Goal: Task Accomplishment & Management: Manage account settings

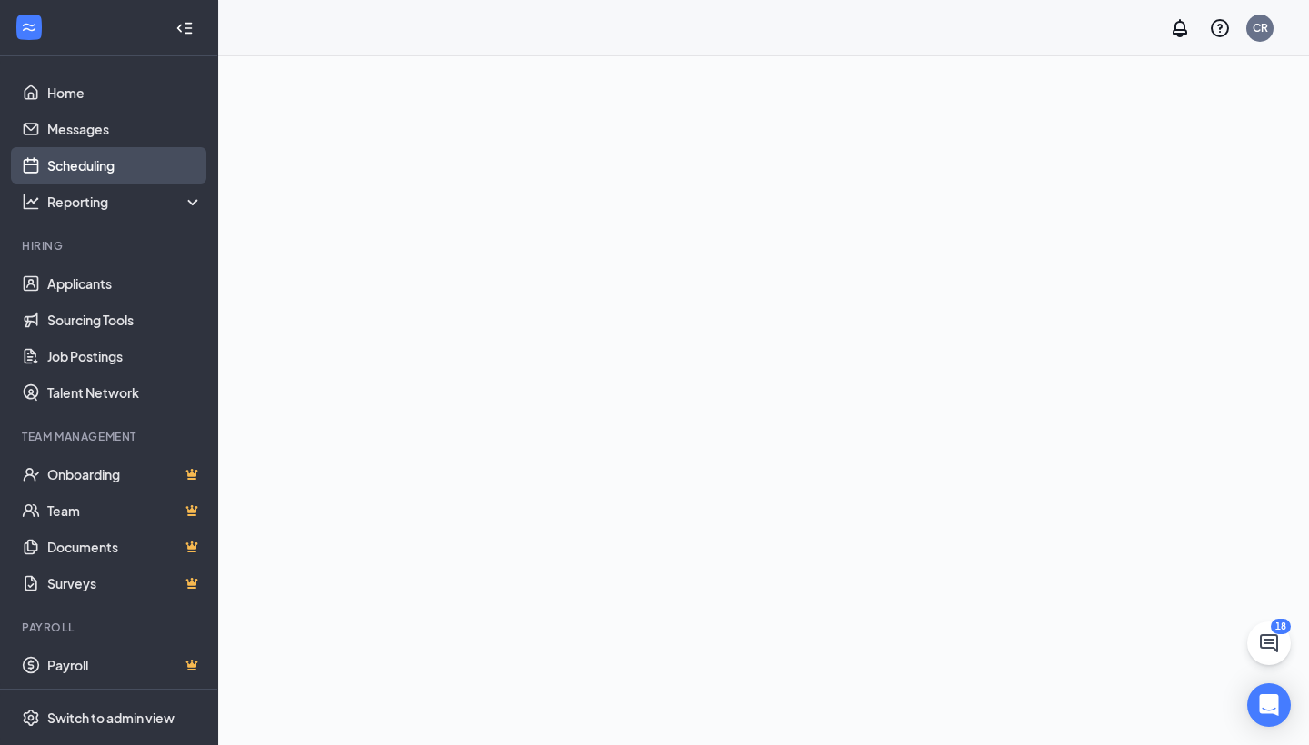
click at [89, 166] on link "Scheduling" at bounding box center [124, 165] width 155 height 36
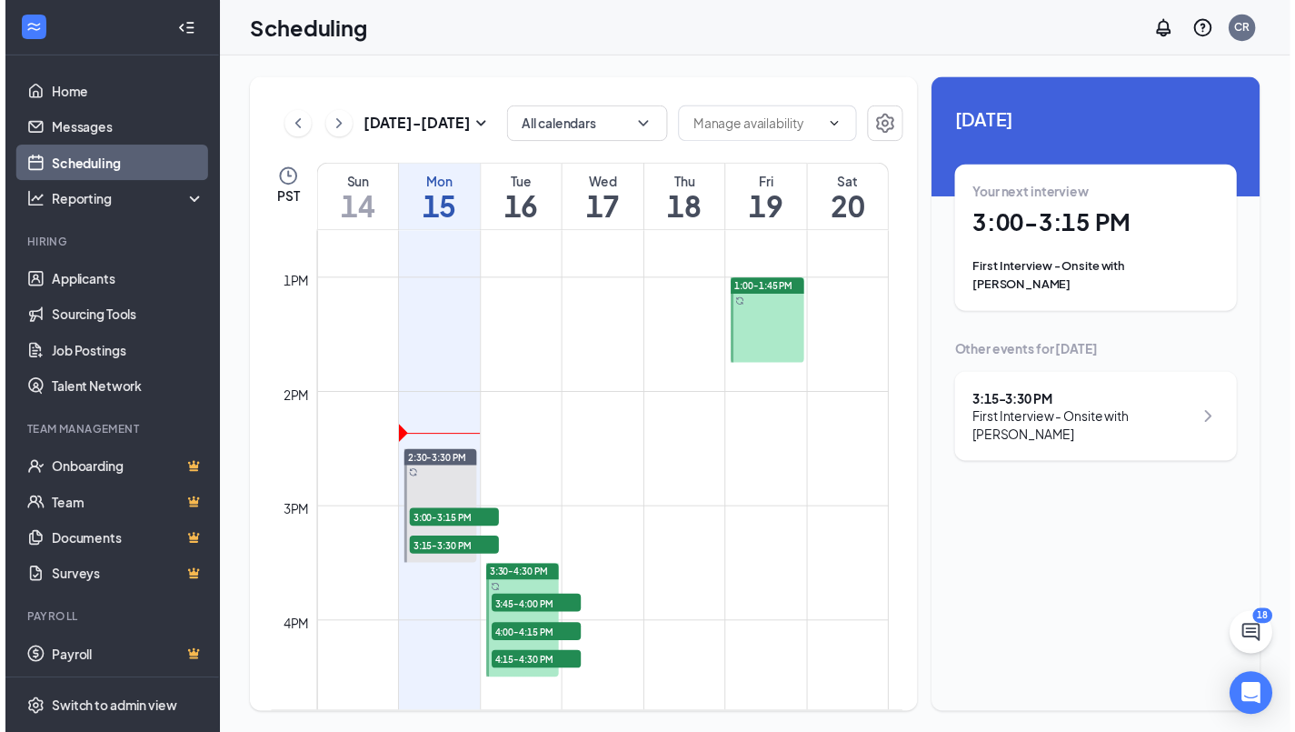
scroll to position [1462, 0]
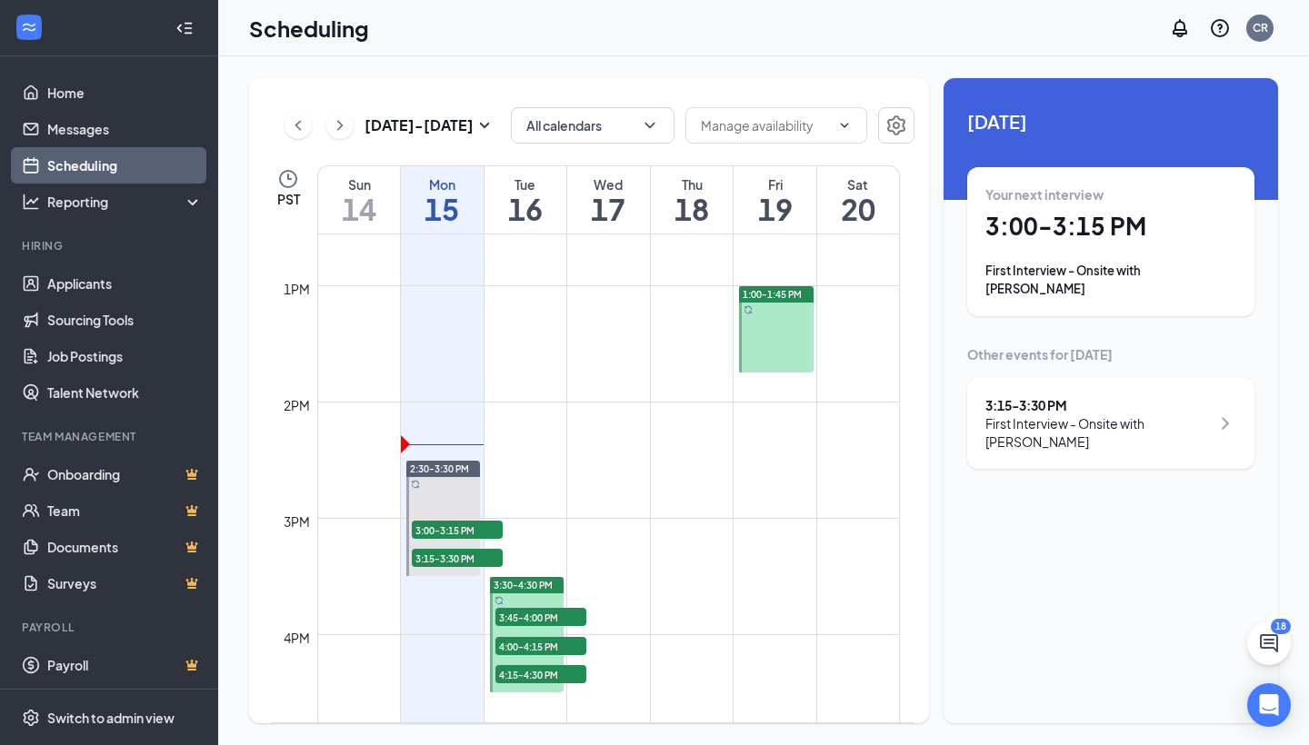
click at [675, 431] on td at bounding box center [608, 445] width 583 height 29
click at [702, 437] on td at bounding box center [608, 445] width 583 height 29
click at [685, 420] on td at bounding box center [608, 416] width 583 height 29
click at [664, 418] on td at bounding box center [608, 416] width 583 height 29
click at [664, 416] on td at bounding box center [608, 416] width 583 height 29
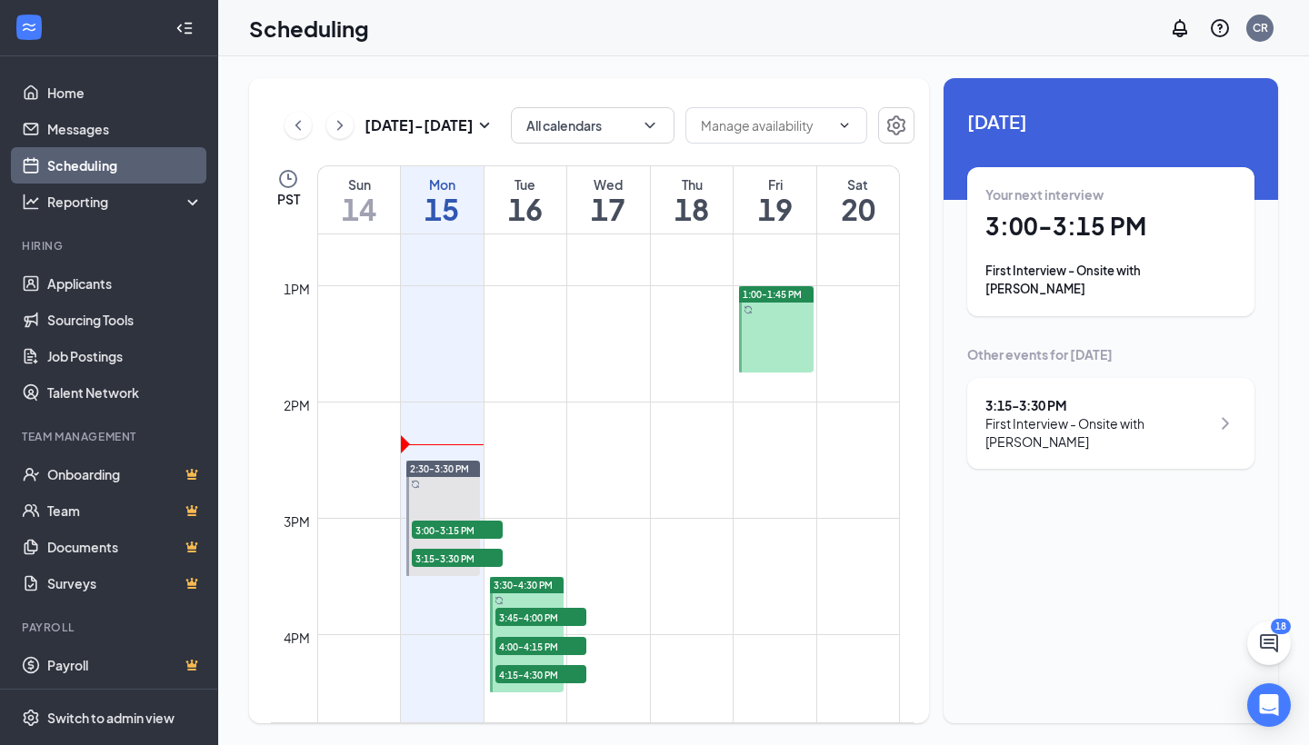
click at [658, 409] on td at bounding box center [608, 416] width 583 height 29
click at [682, 417] on td at bounding box center [608, 416] width 583 height 29
click at [681, 454] on td at bounding box center [608, 445] width 583 height 29
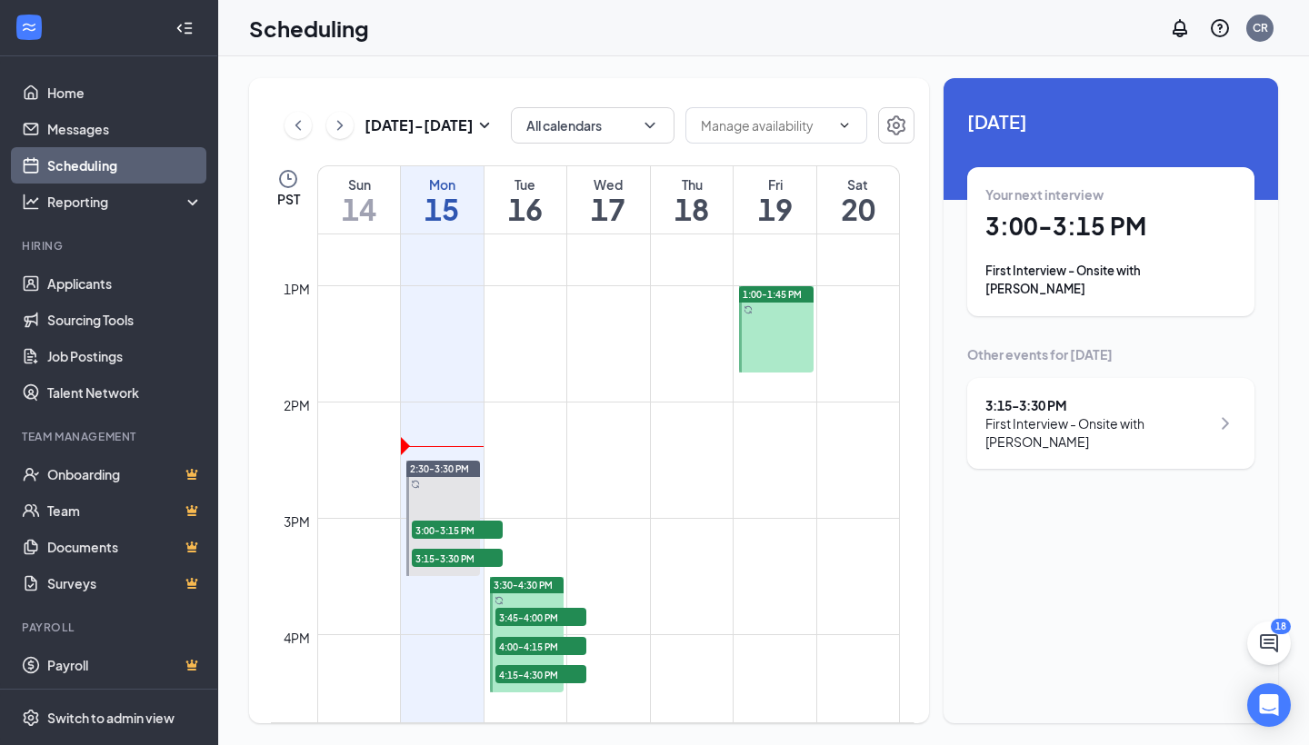
click at [671, 582] on td at bounding box center [608, 590] width 583 height 29
click at [690, 461] on td at bounding box center [608, 474] width 583 height 29
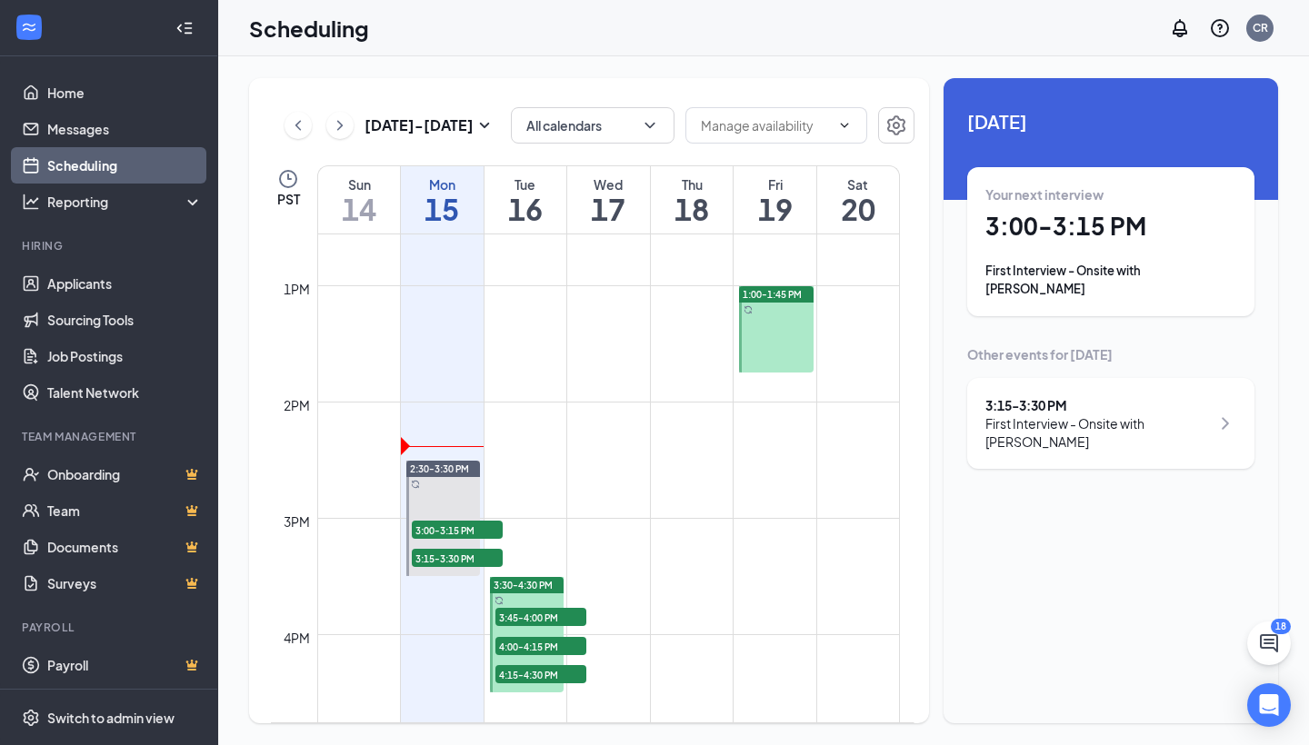
click at [696, 432] on td at bounding box center [608, 445] width 583 height 29
click at [677, 500] on td at bounding box center [608, 503] width 583 height 29
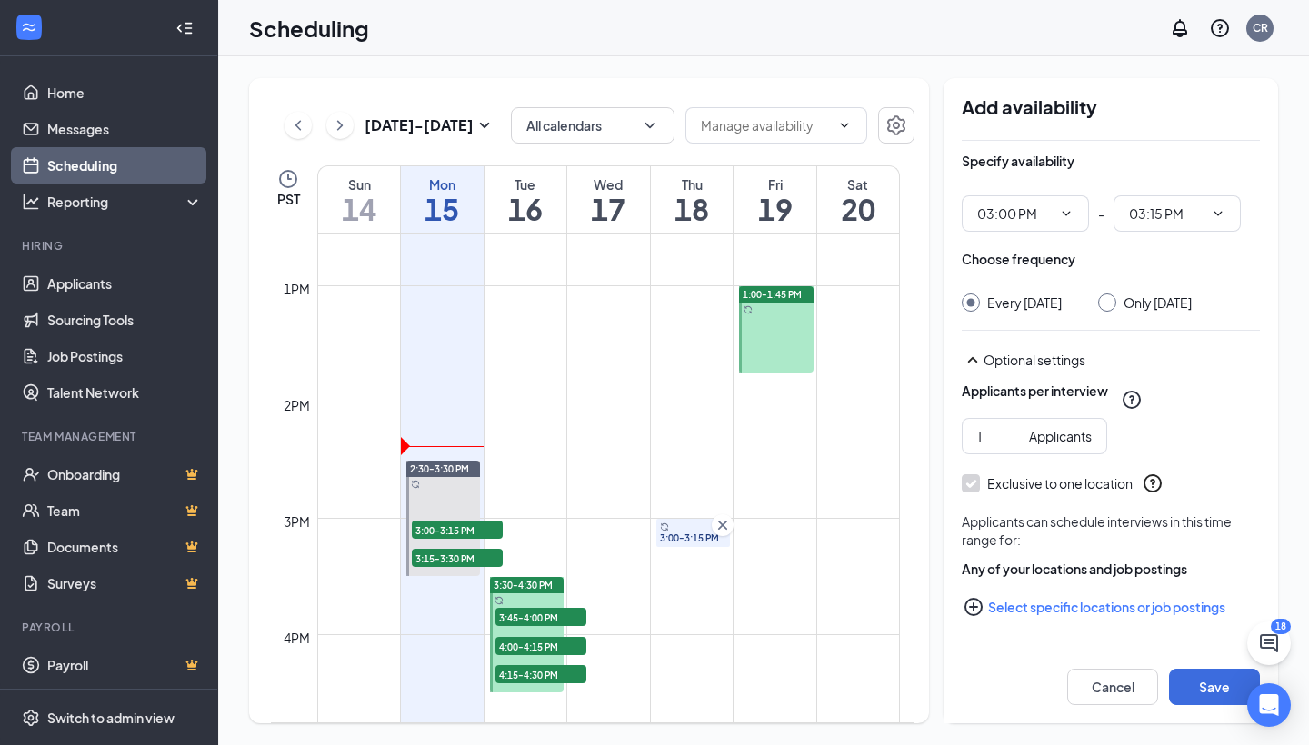
drag, startPoint x: 692, startPoint y: 523, endPoint x: 686, endPoint y: 421, distance: 101.9
click at [686, 421] on div "12am 1am 2am 3am 4am 5am 6am 7am 8am 9am 10am 11am 12pm 1pm 2pm 3pm 4pm 5pm 6pm…" at bounding box center [585, 169] width 629 height 2792
click at [686, 421] on td at bounding box center [608, 416] width 583 height 29
click at [694, 529] on div "3:00-3:15 PM" at bounding box center [693, 533] width 74 height 28
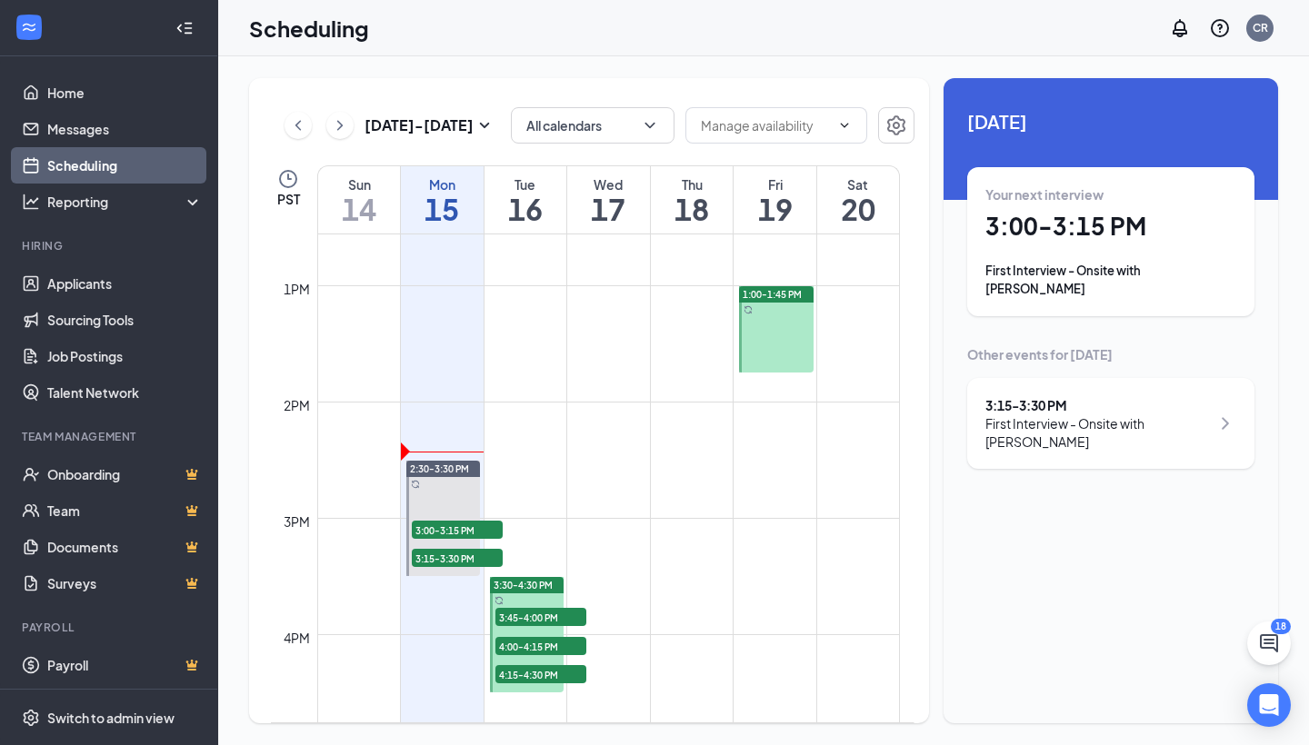
click at [688, 427] on td at bounding box center [608, 416] width 583 height 29
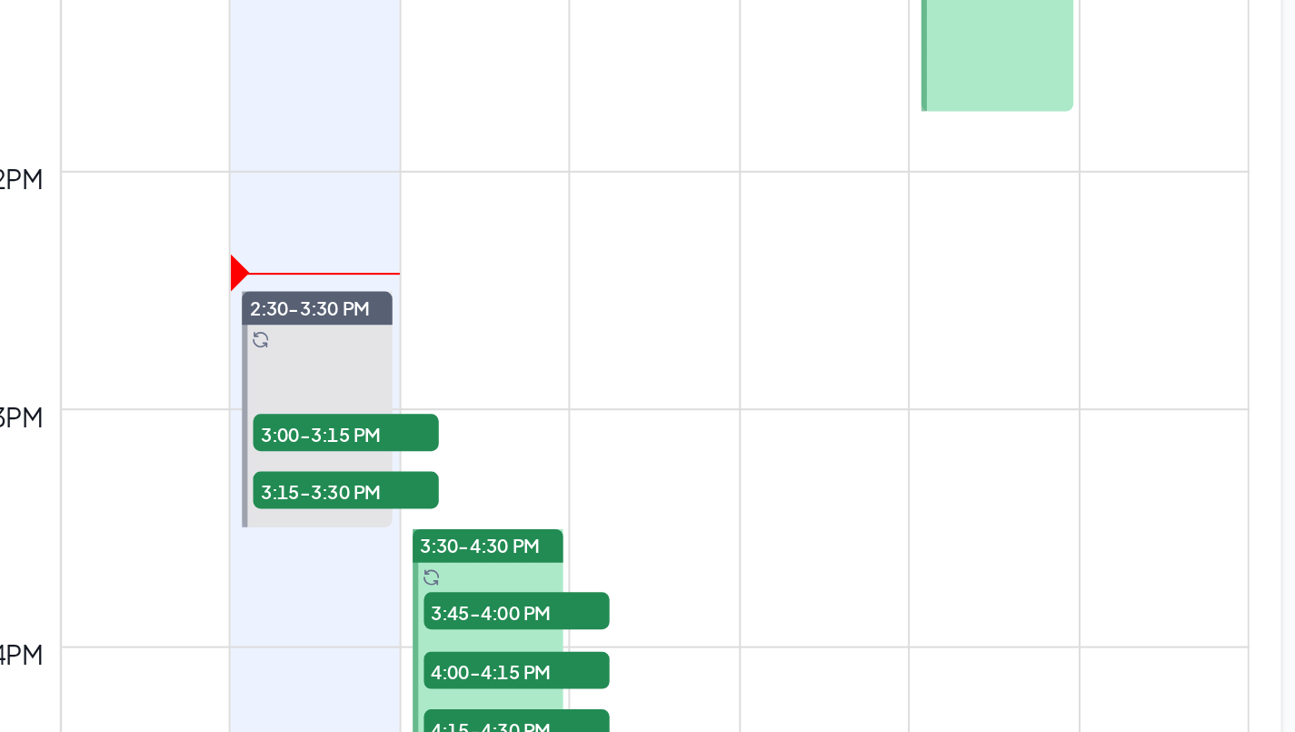
scroll to position [13, 0]
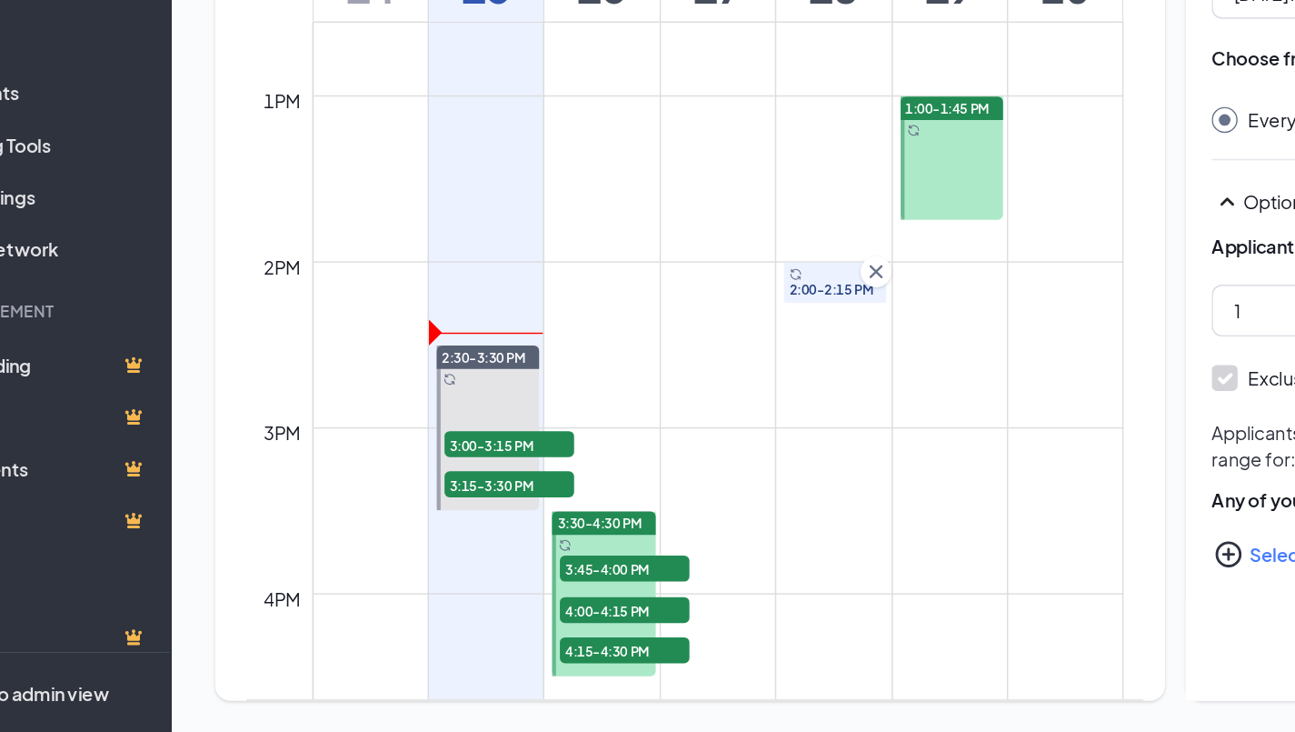
type input "02:00 PM"
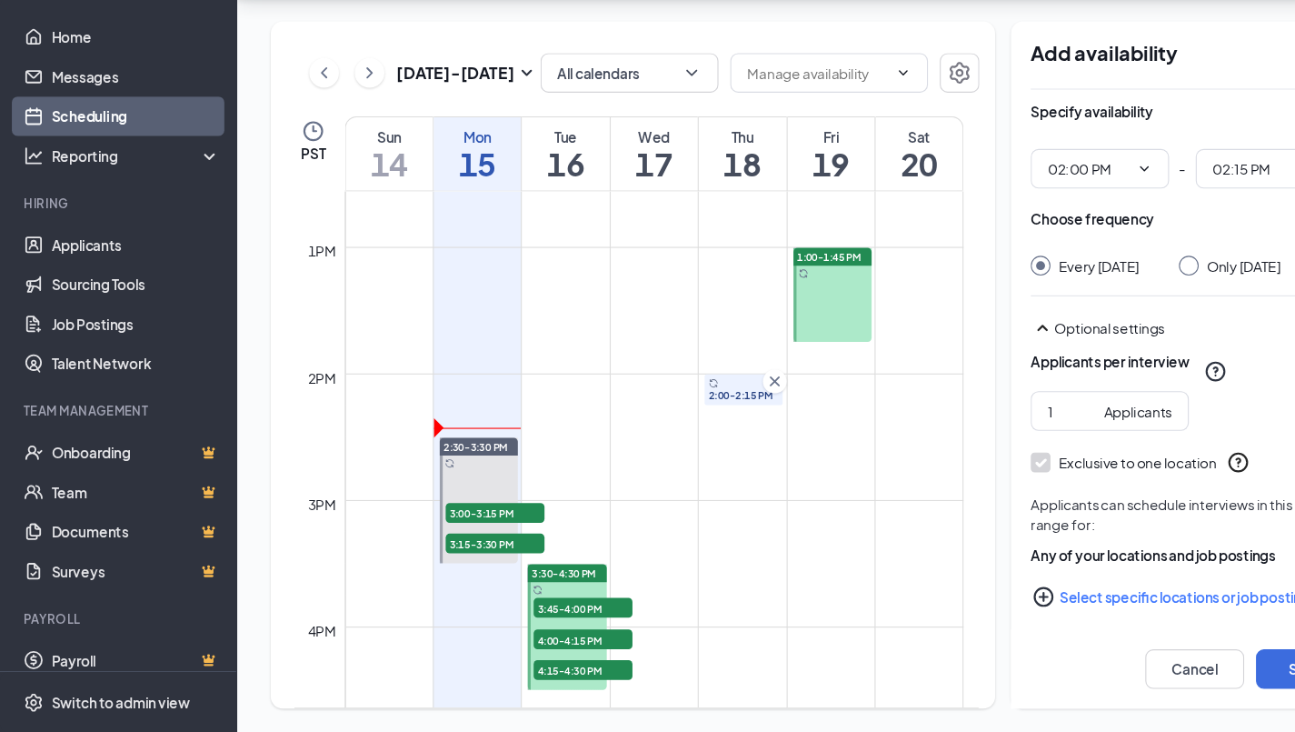
click at [1108, 250] on div "Choose frequency Every [DATE] Only [DATE]" at bounding box center [1097, 281] width 298 height 62
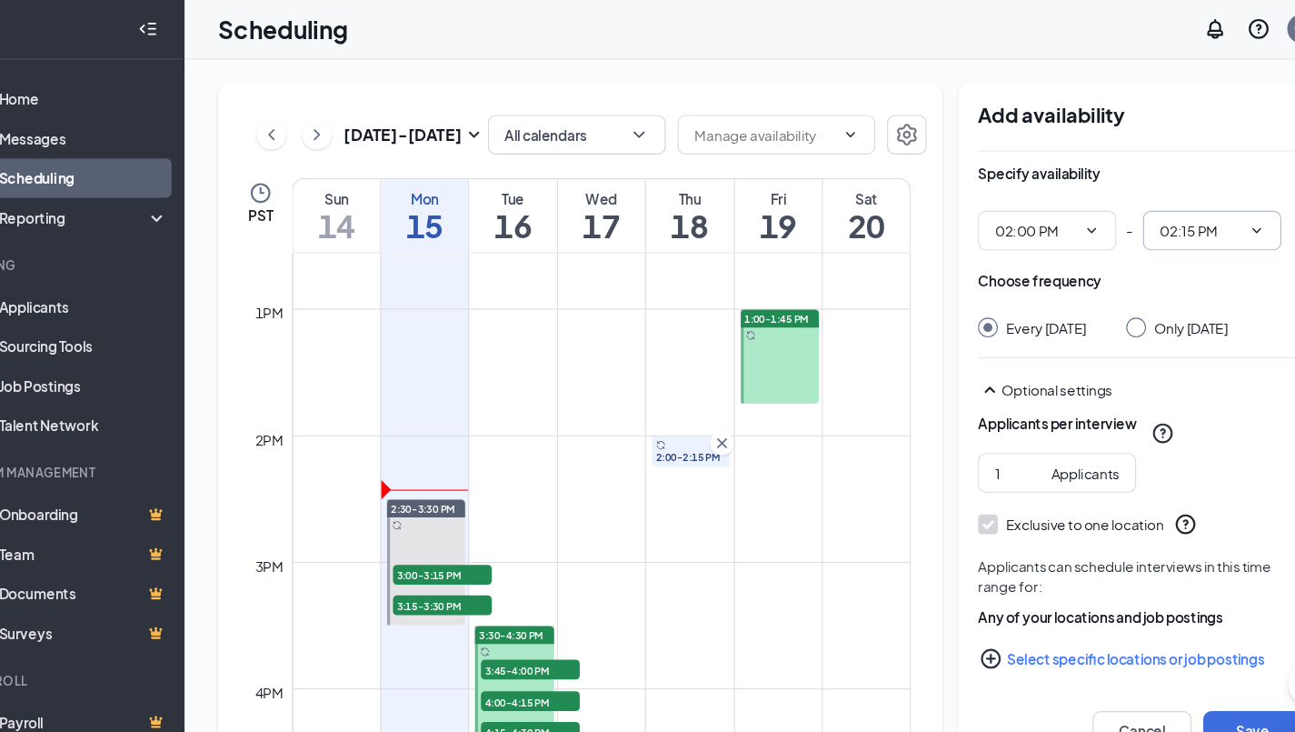
click at [1197, 206] on icon "ChevronDown" at bounding box center [1204, 213] width 15 height 15
click at [1201, 211] on icon "ChevronDown" at bounding box center [1205, 213] width 8 height 5
click at [1197, 206] on icon "ChevronDown" at bounding box center [1204, 213] width 15 height 15
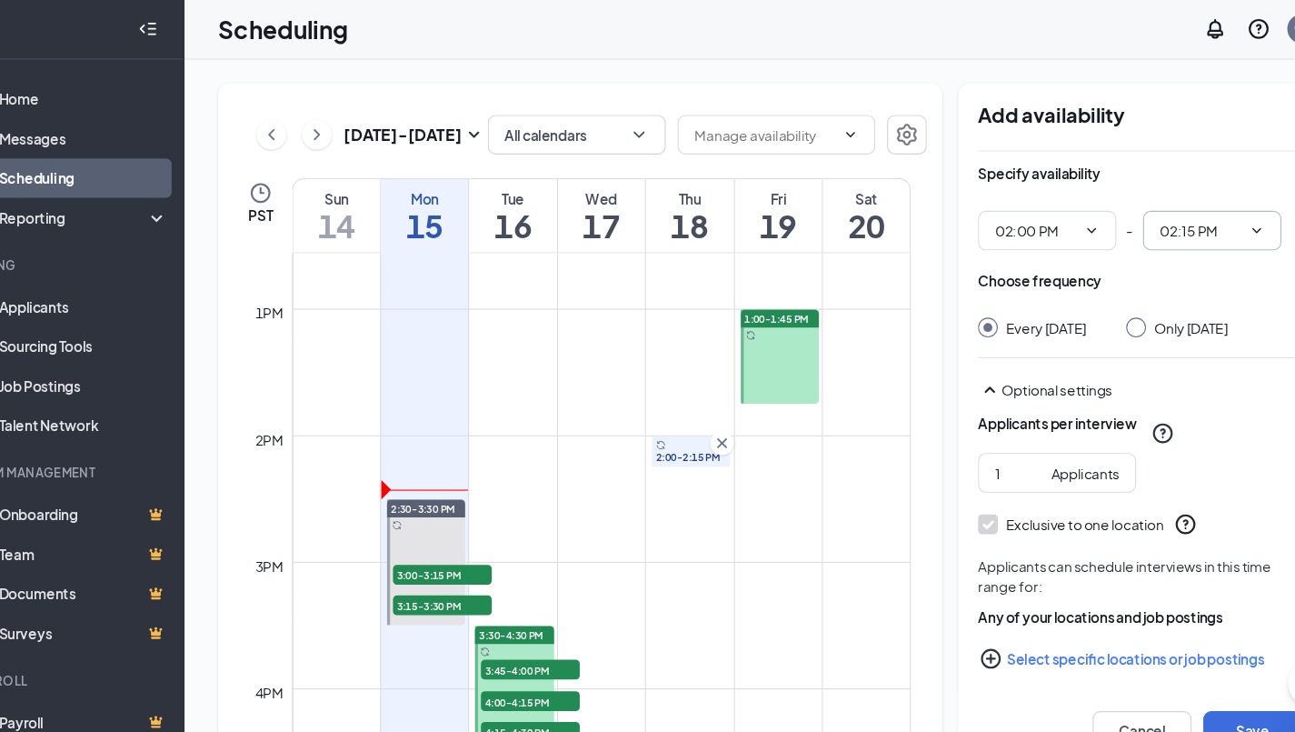
click at [1123, 210] on span "02:15 PM" at bounding box center [1163, 213] width 127 height 36
click at [1155, 195] on span "02:15 PM" at bounding box center [1163, 213] width 127 height 36
click at [1197, 206] on icon "ChevronDown" at bounding box center [1204, 213] width 15 height 15
drag, startPoint x: 1156, startPoint y: 200, endPoint x: 1153, endPoint y: 186, distance: 13.9
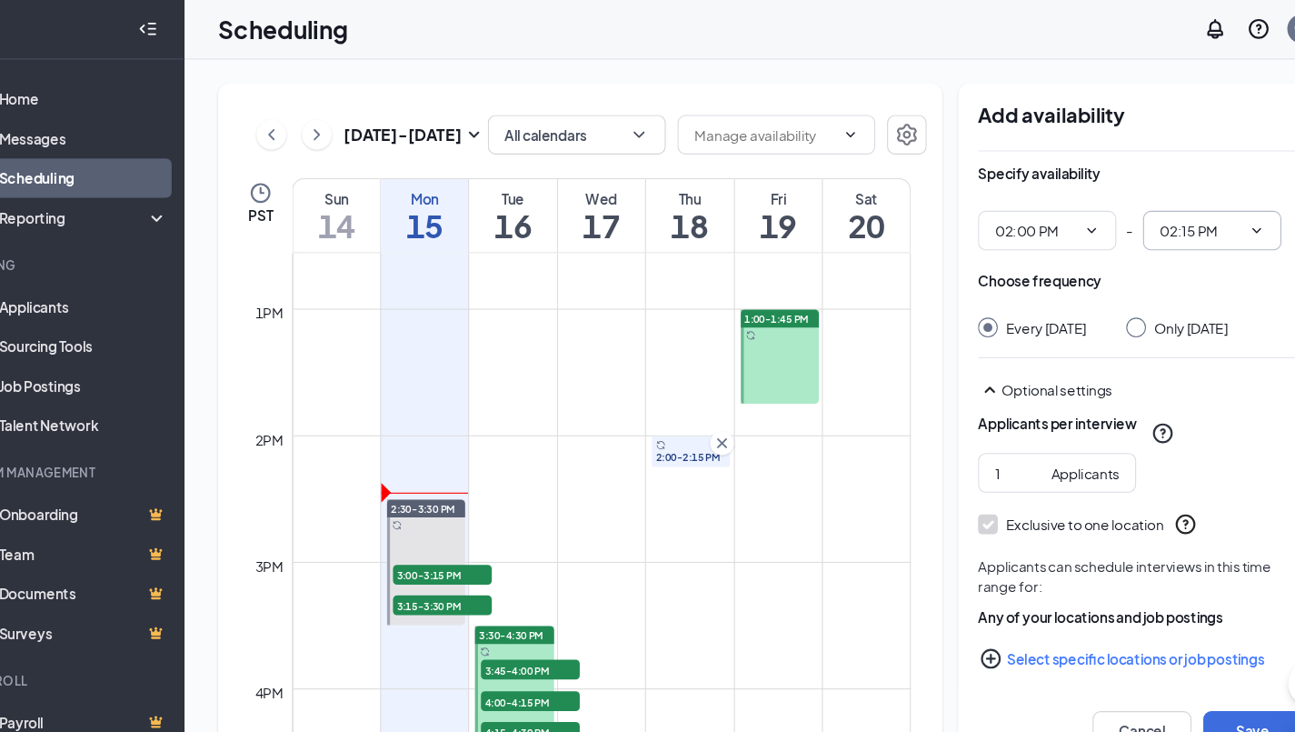
click at [1153, 195] on span "02:15 PM" at bounding box center [1163, 213] width 127 height 36
click at [1197, 206] on icon "ChevronDown" at bounding box center [1204, 213] width 15 height 15
drag, startPoint x: 1157, startPoint y: 197, endPoint x: 1155, endPoint y: 187, distance: 10.2
click at [1155, 195] on span "02:15 PM" at bounding box center [1163, 213] width 127 height 36
drag, startPoint x: 1157, startPoint y: 200, endPoint x: 1153, endPoint y: 190, distance: 10.6
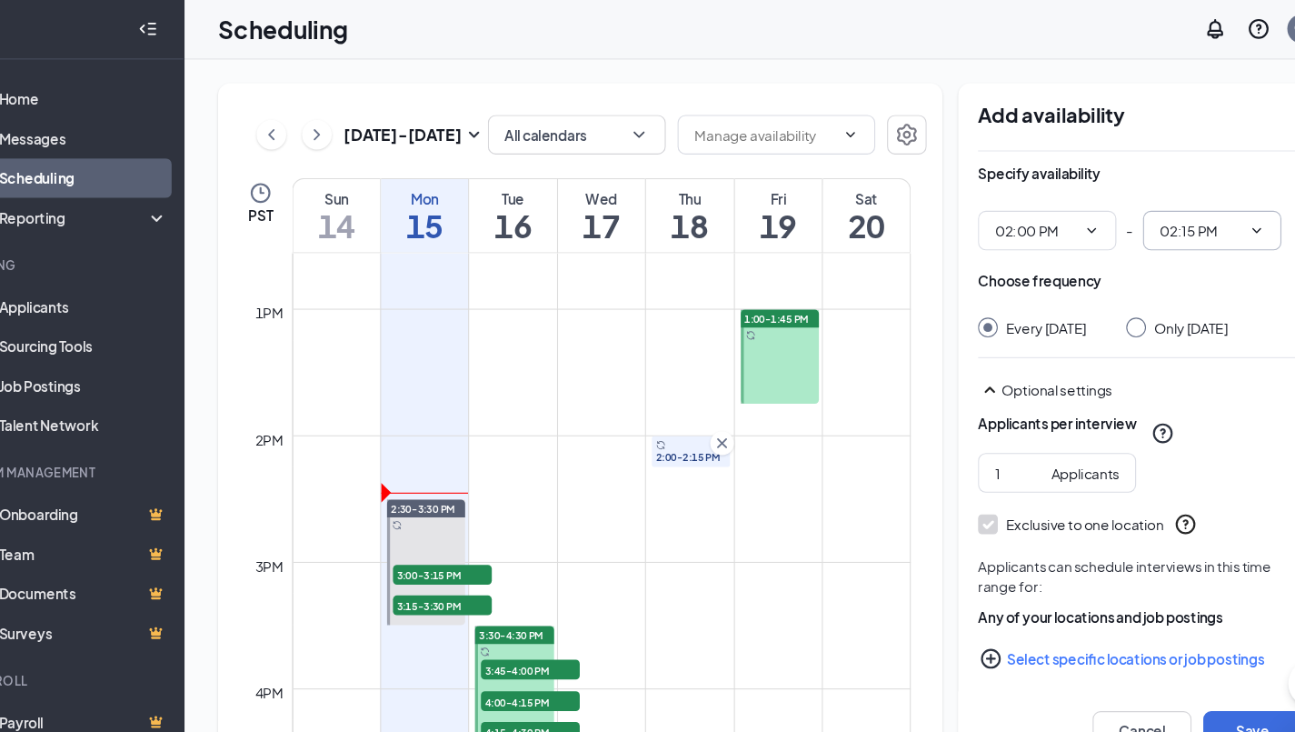
click at [1153, 195] on span "02:15 PM" at bounding box center [1163, 213] width 127 height 36
click at [1197, 206] on icon "ChevronDown" at bounding box center [1204, 213] width 15 height 15
click at [1115, 204] on input "02:15 PM" at bounding box center [1152, 214] width 75 height 20
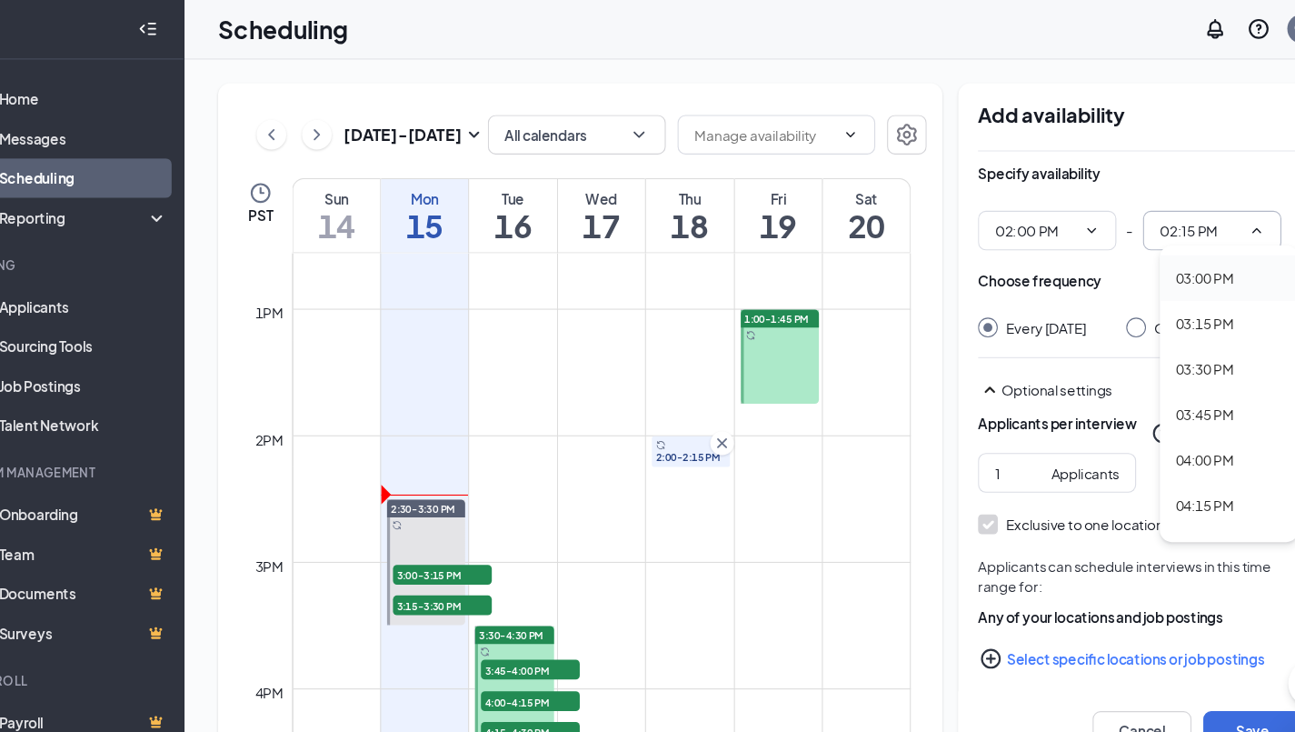
click at [1130, 247] on div "03:00 PM" at bounding box center [1157, 257] width 54 height 20
type input "03:00 PM"
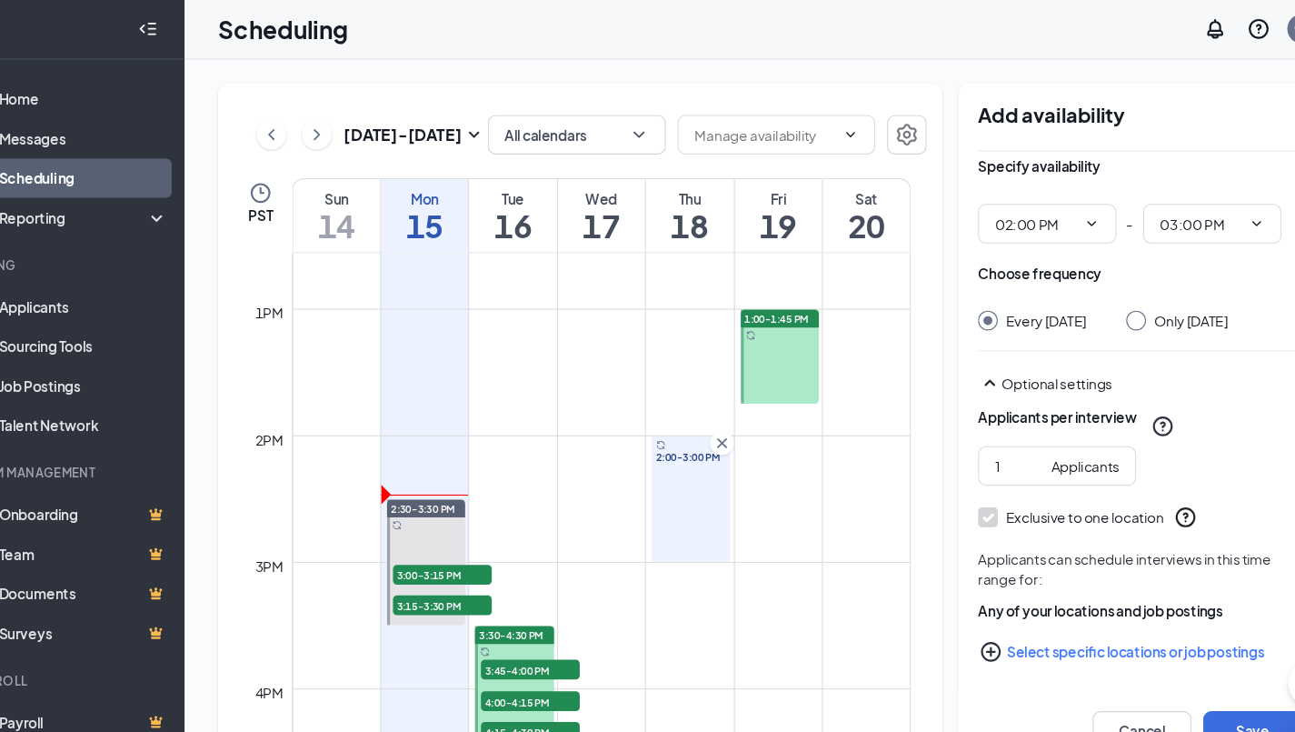
scroll to position [11, 0]
click at [951, 592] on icon "PlusCircle" at bounding box center [960, 601] width 18 height 18
checkbox input "true"
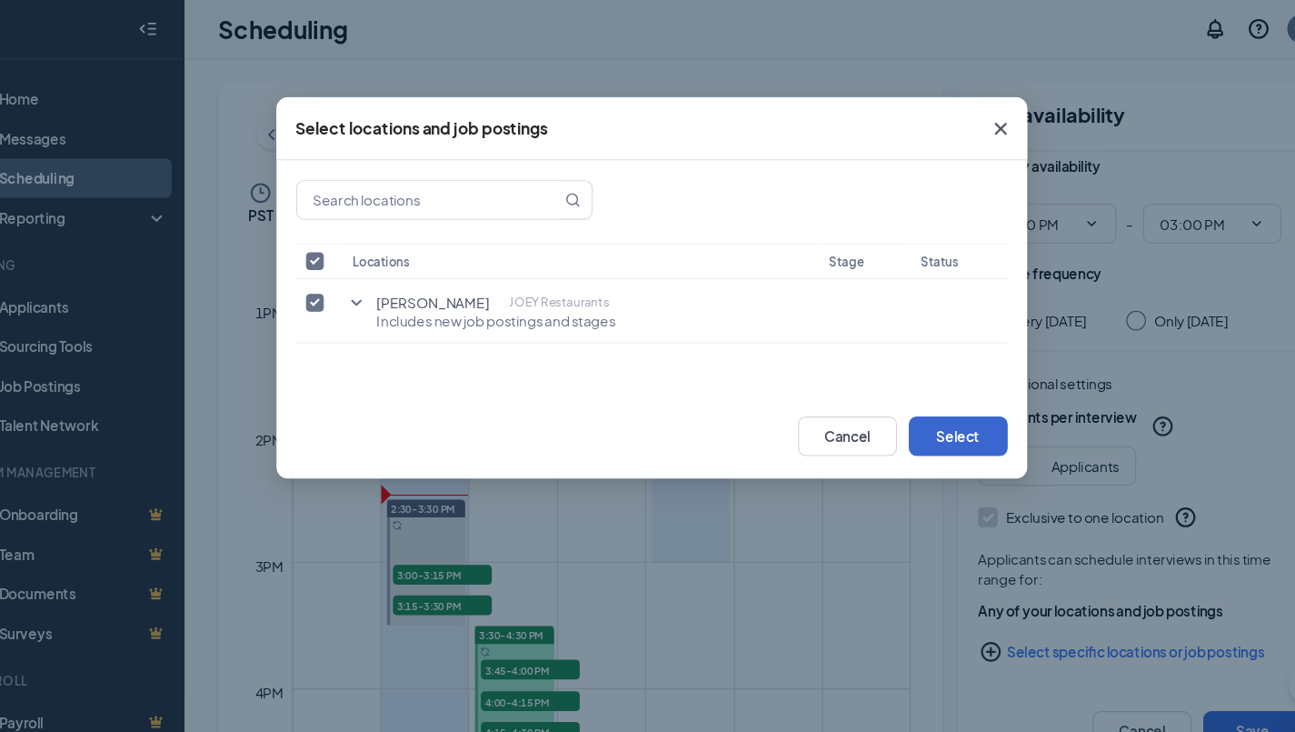
click at [884, 394] on button "Select" at bounding box center [929, 402] width 91 height 36
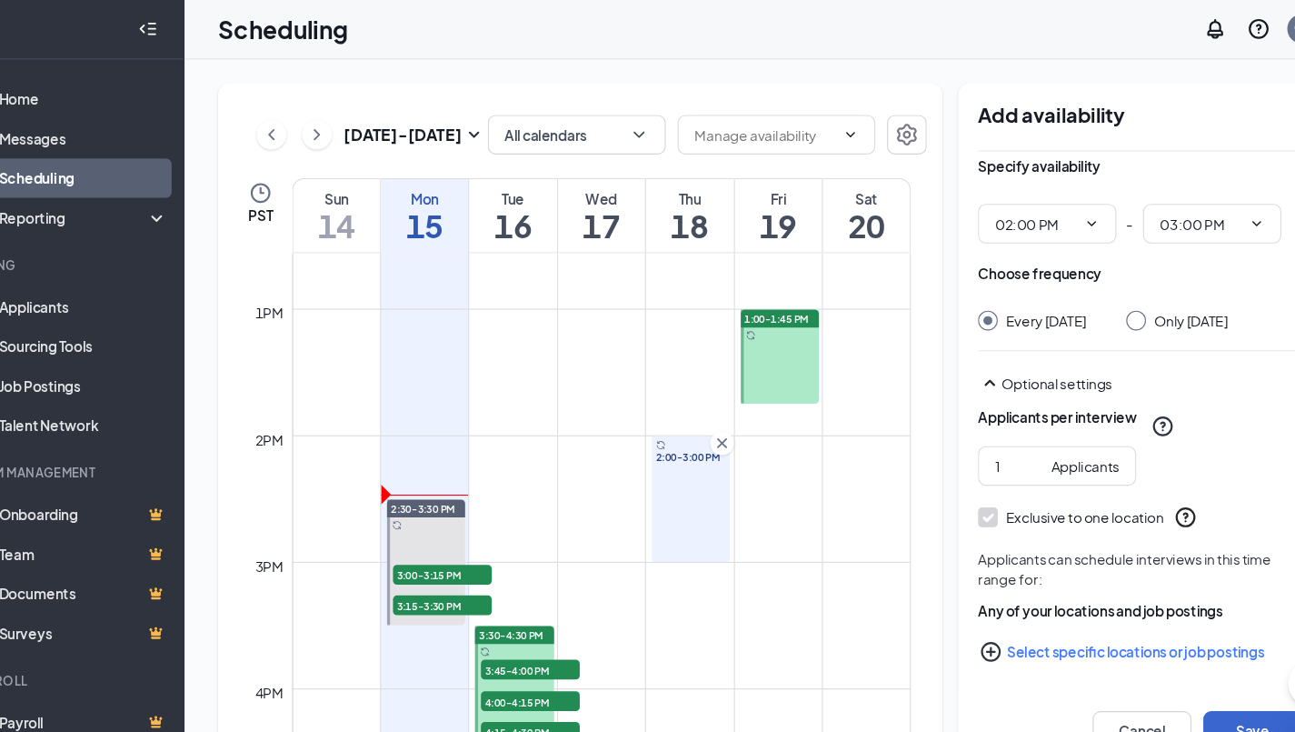
drag, startPoint x: 1129, startPoint y: 664, endPoint x: 1129, endPoint y: 654, distance: 10.0
click at [1155, 655] on button "Save" at bounding box center [1200, 673] width 91 height 36
